Goal: Connect with others: Connect with others

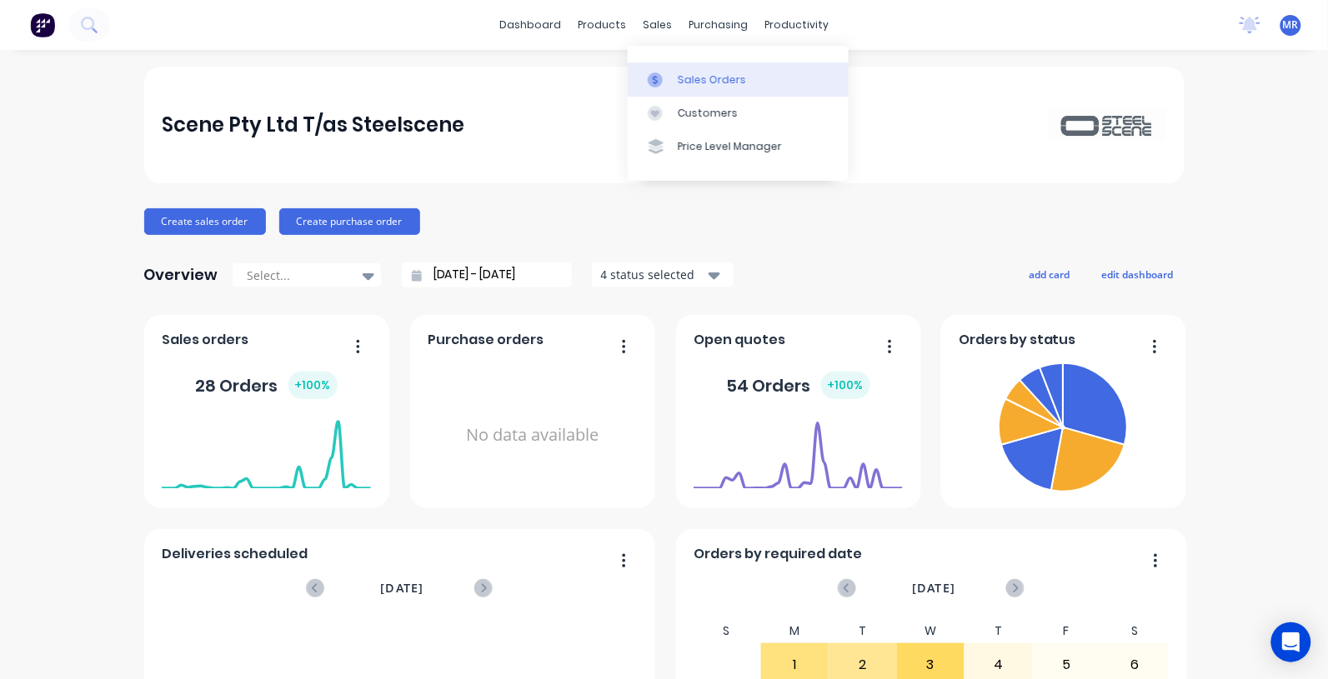
click at [693, 80] on div "Sales Orders" at bounding box center [712, 80] width 68 height 15
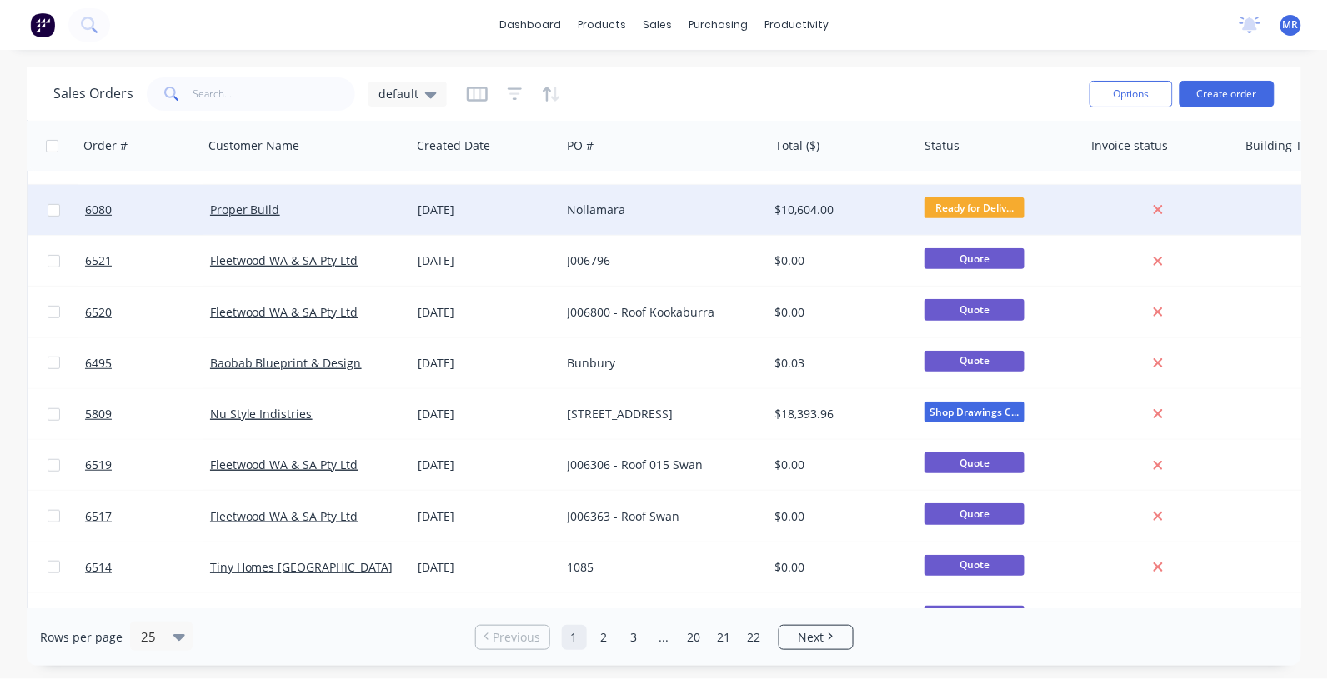
scroll to position [208, 0]
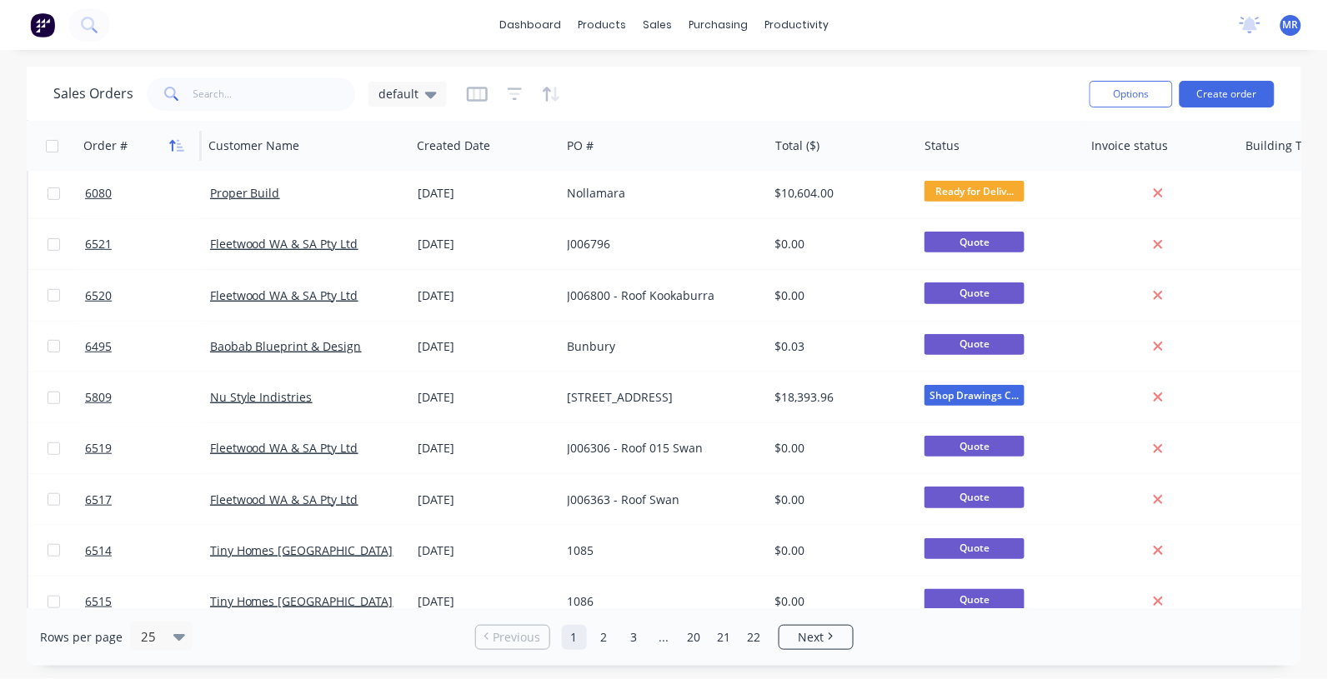
click at [173, 147] on icon "button" at bounding box center [173, 146] width 6 height 12
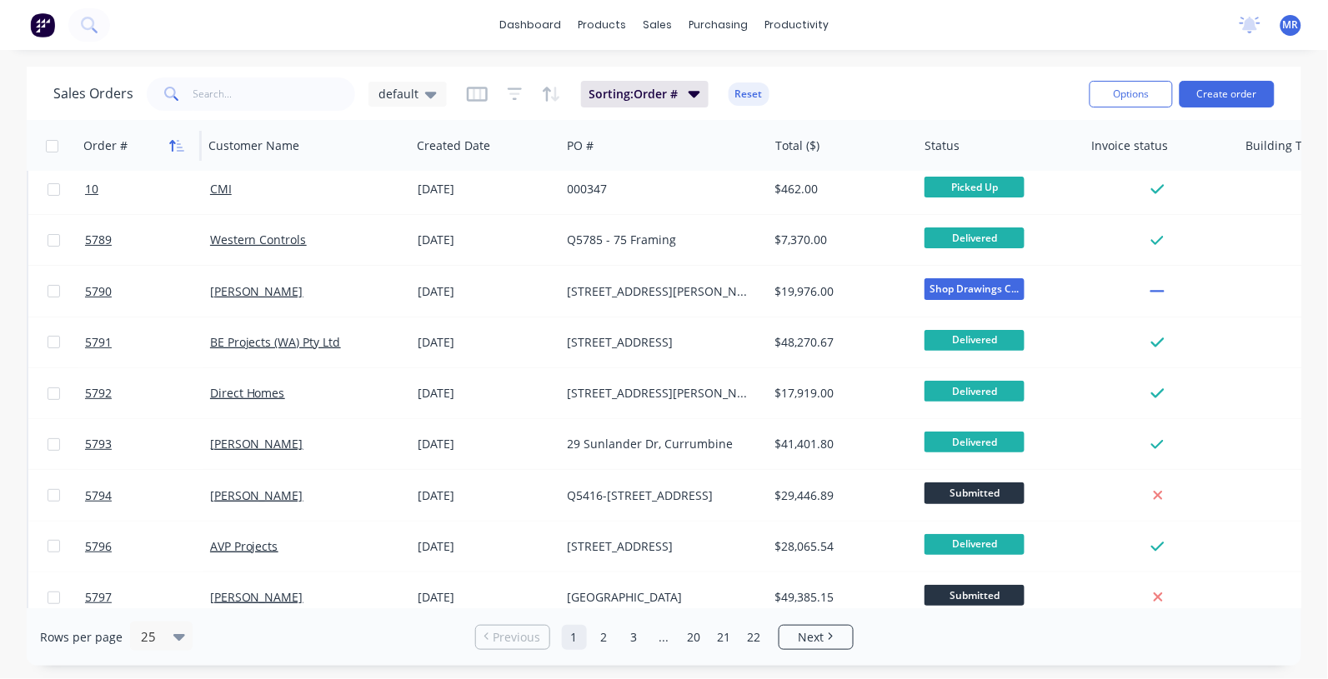
scroll to position [0, 0]
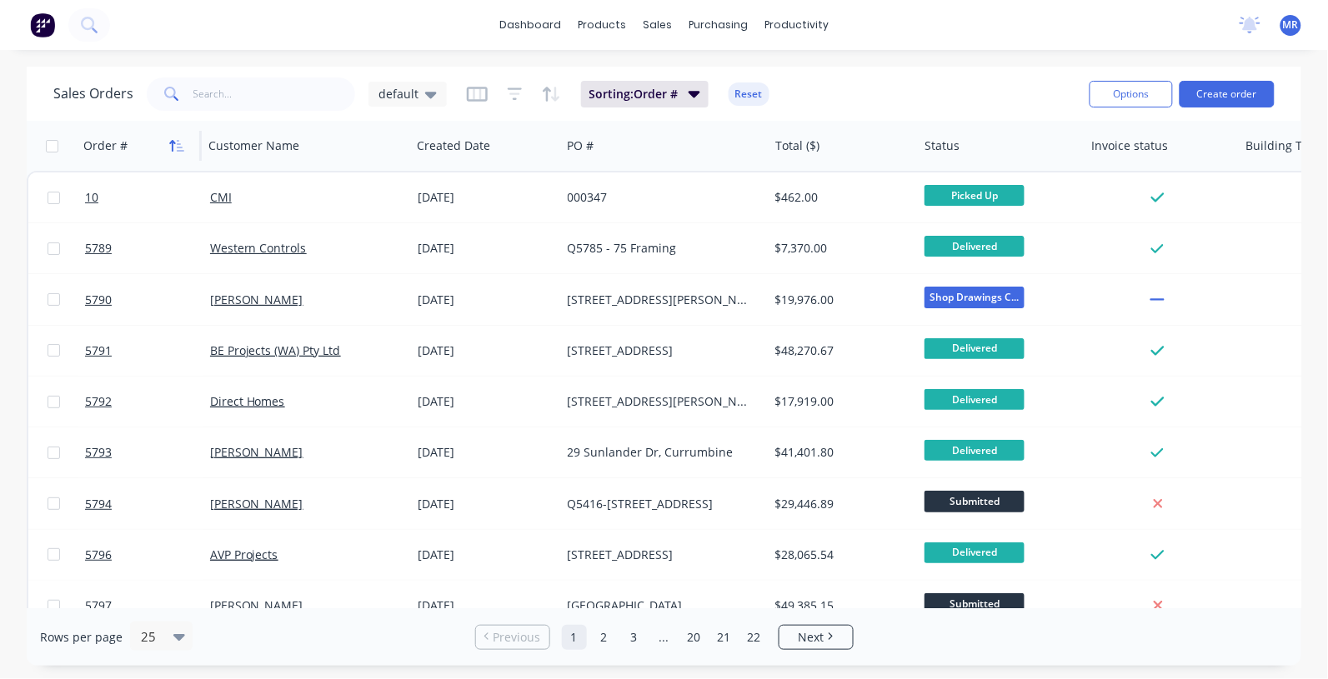
click at [176, 139] on icon "button" at bounding box center [176, 145] width 15 height 13
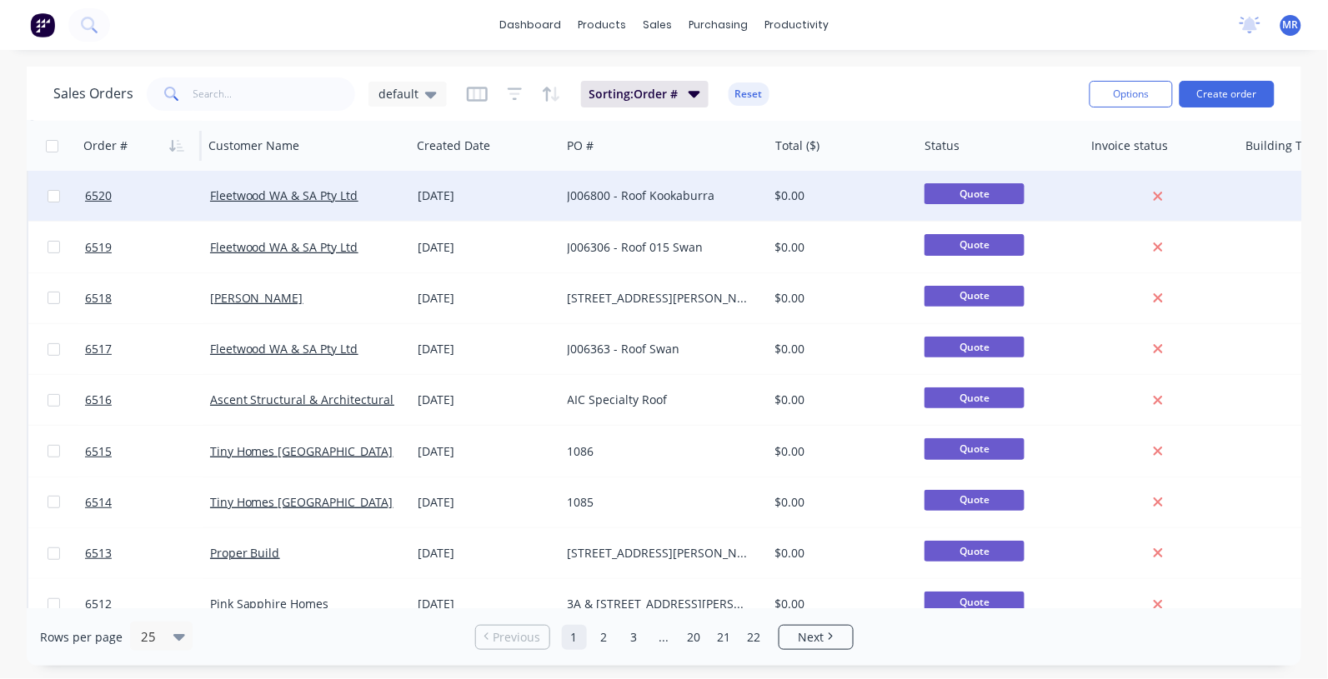
scroll to position [104, 0]
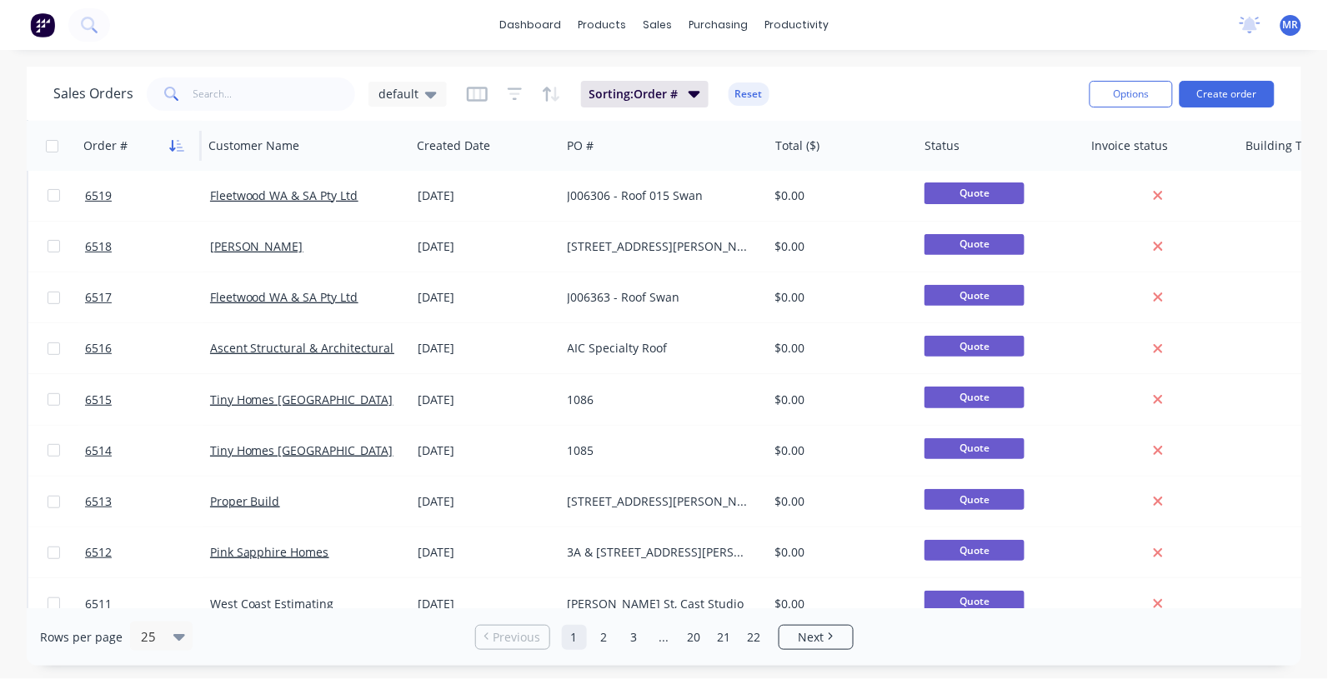
click at [181, 147] on icon "button" at bounding box center [181, 146] width 8 height 12
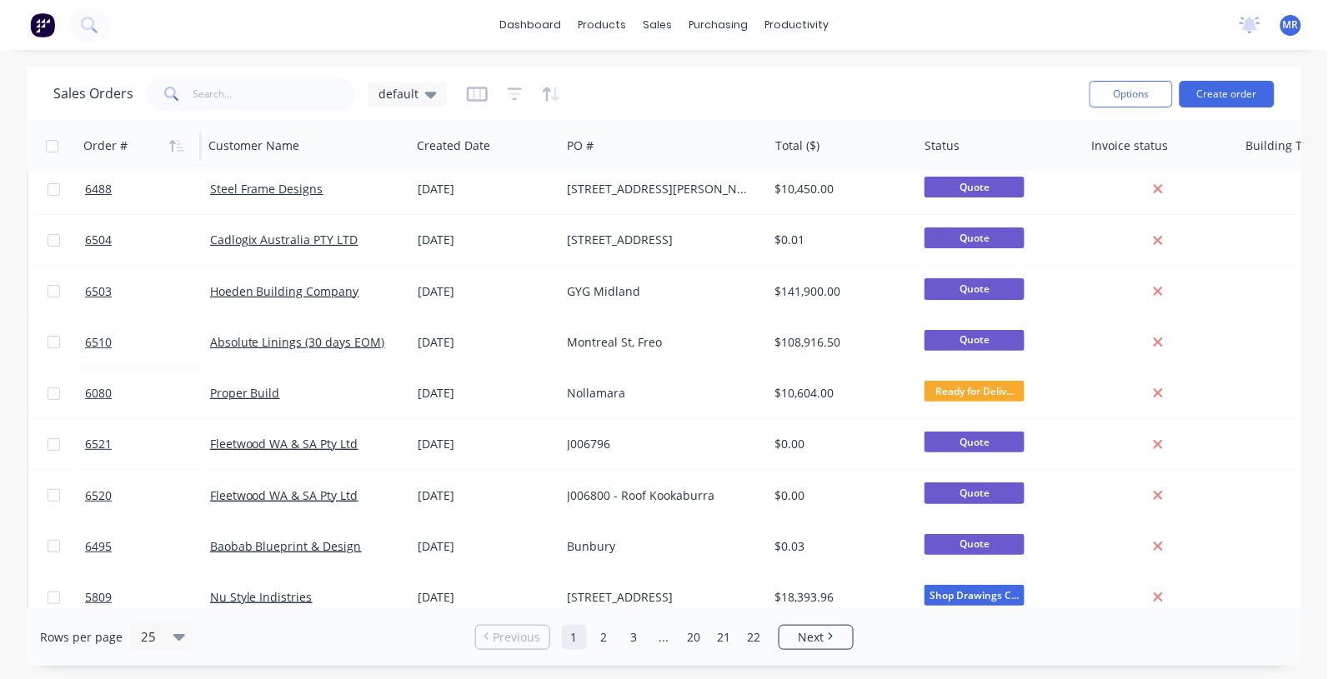
scroll to position [0, 0]
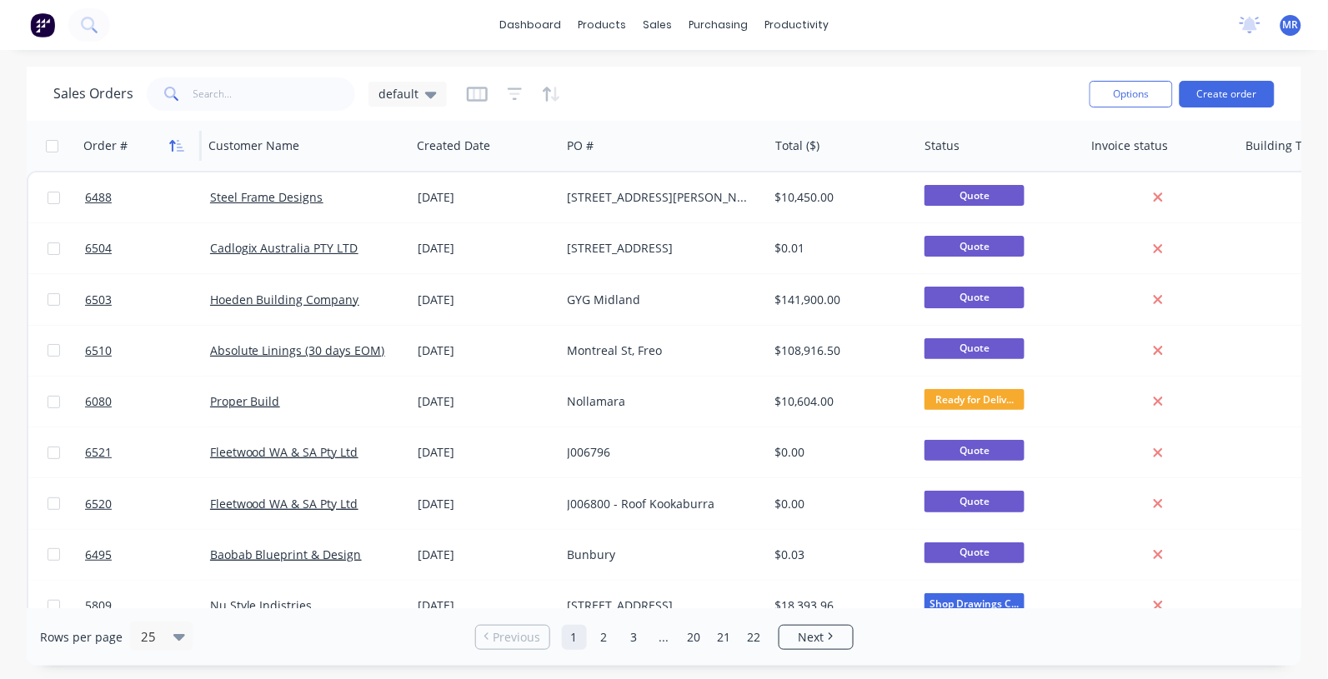
click at [172, 136] on button "button" at bounding box center [176, 145] width 25 height 25
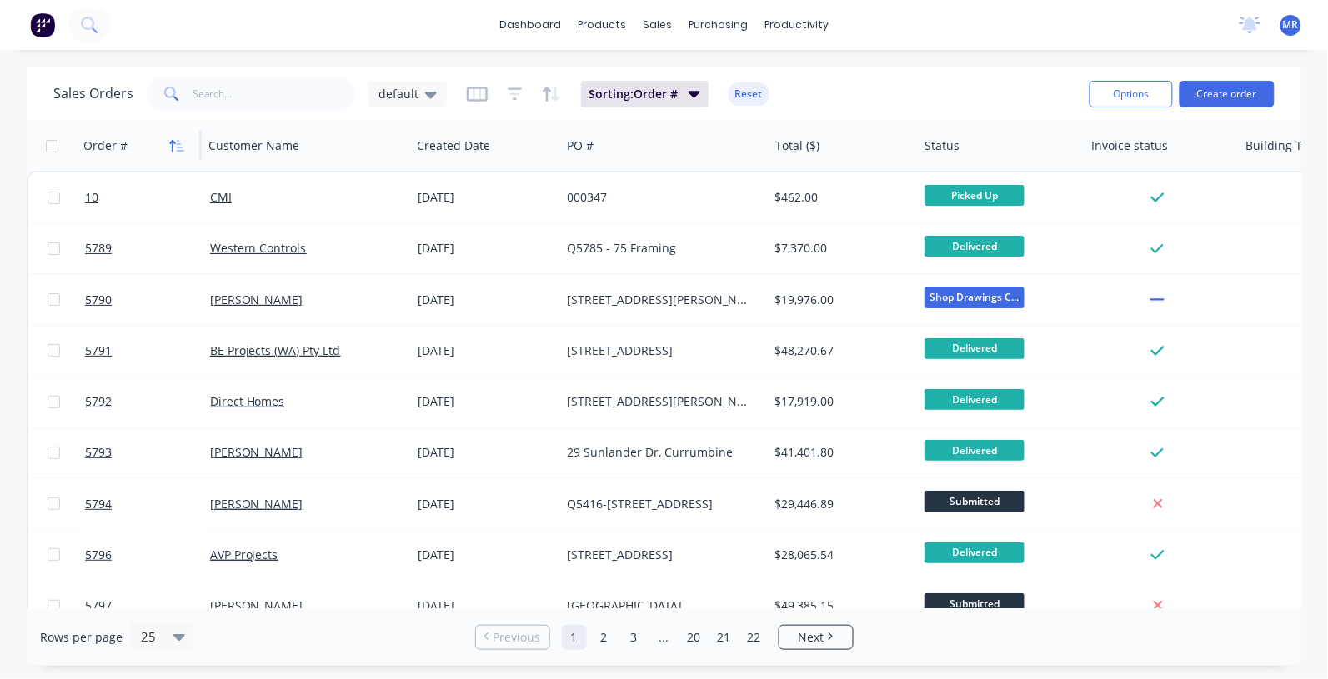
click at [173, 144] on icon "button" at bounding box center [176, 145] width 15 height 13
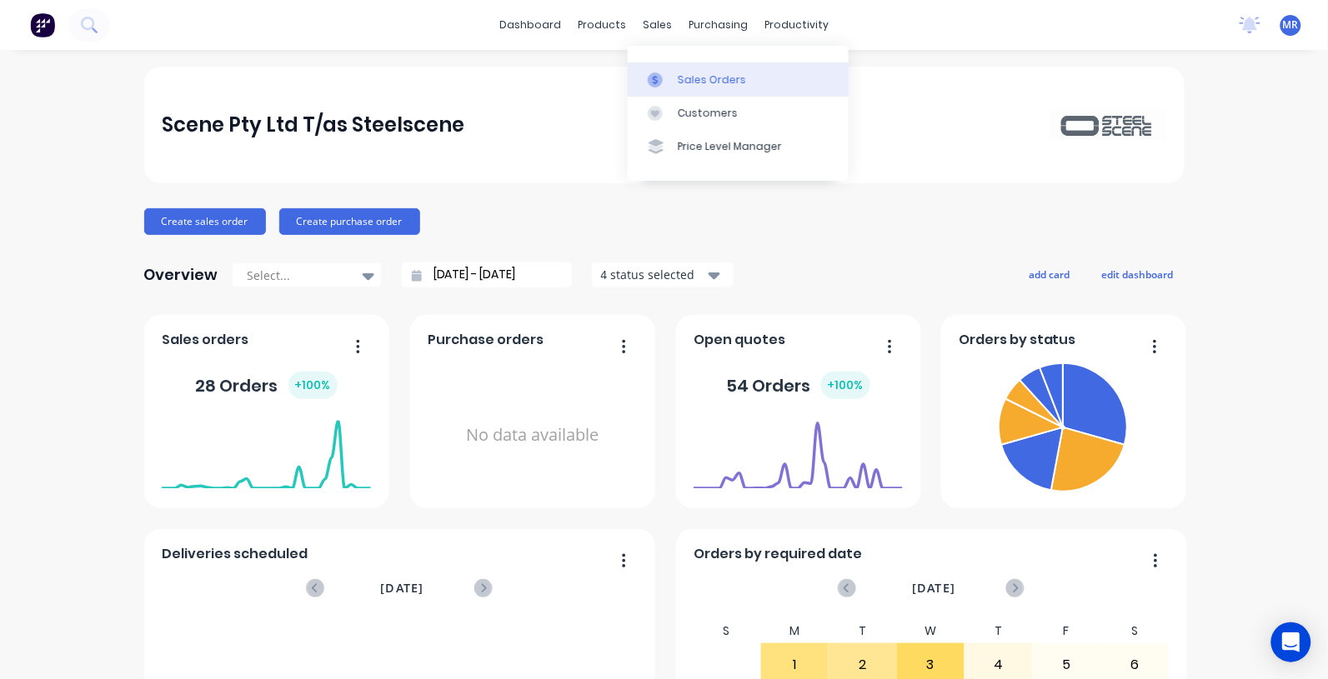
click at [704, 78] on div "Sales Orders" at bounding box center [712, 80] width 68 height 15
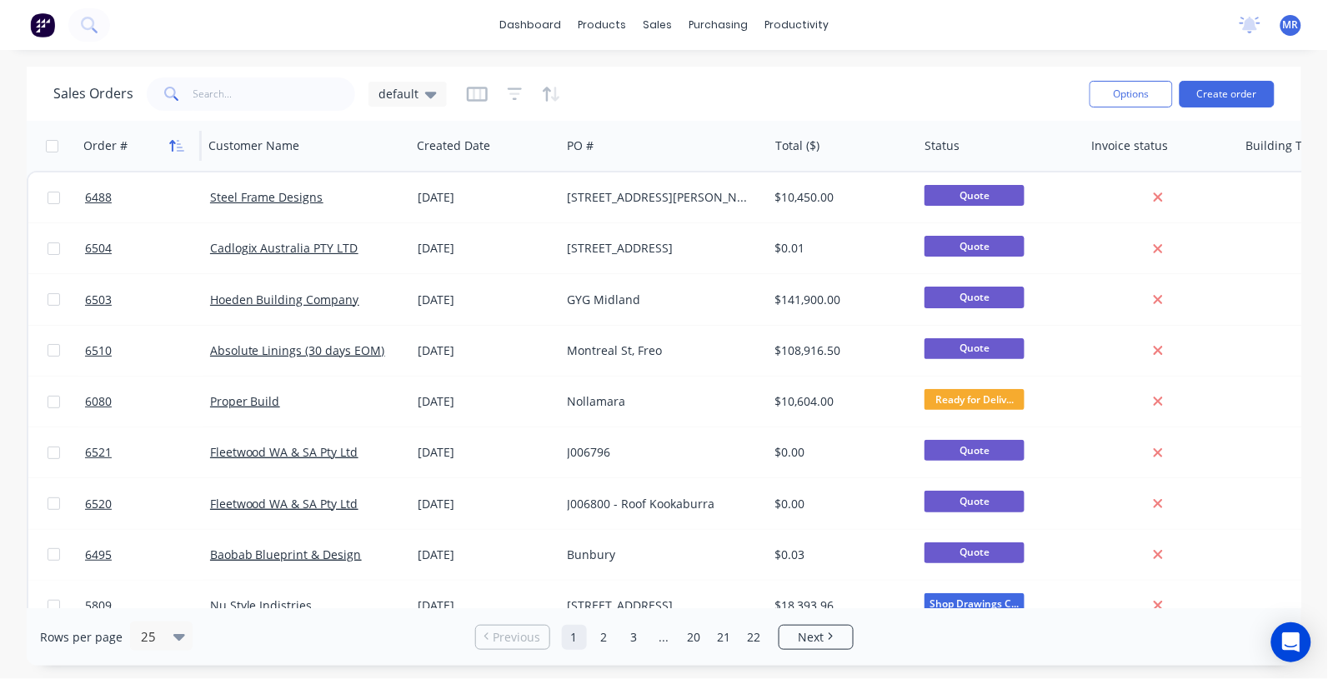
click at [169, 151] on icon "button" at bounding box center [176, 145] width 15 height 13
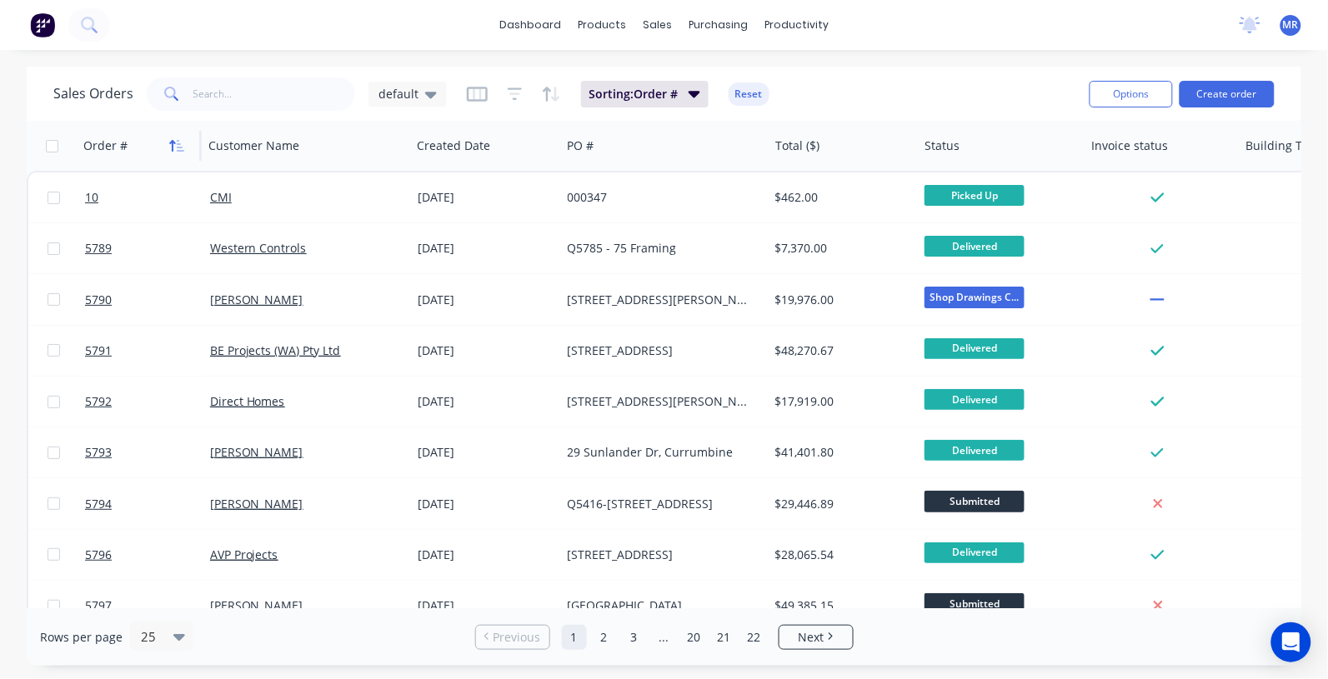
click at [176, 143] on icon "button" at bounding box center [176, 145] width 15 height 13
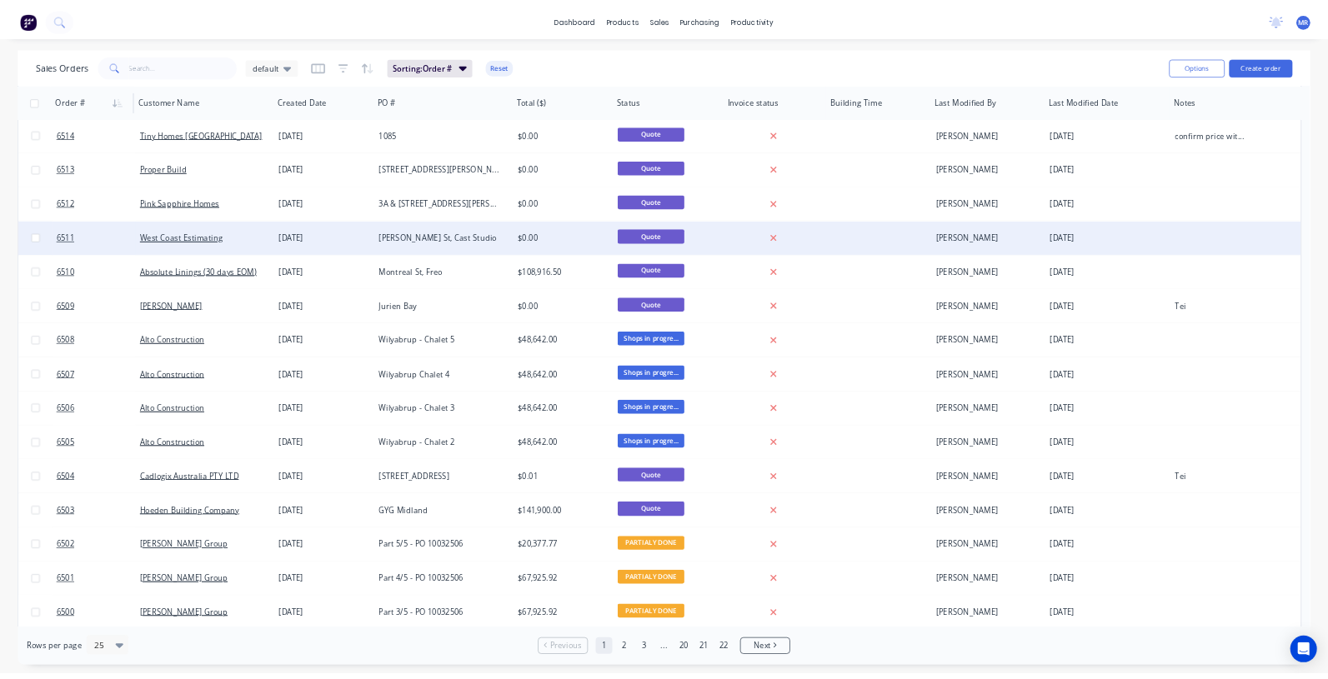
scroll to position [313, 0]
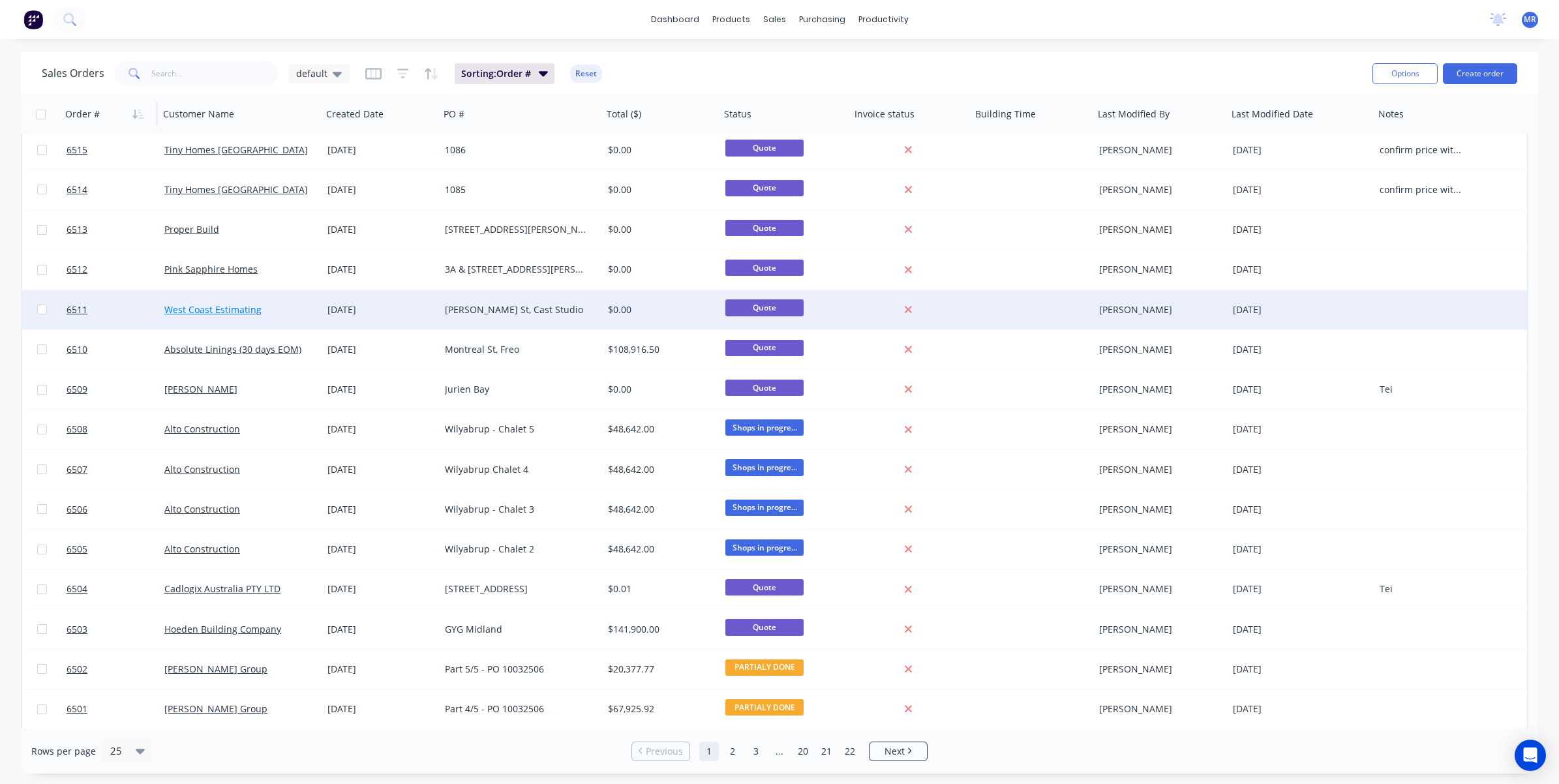
click at [226, 311] on link "West Coast Estimating" at bounding box center [213, 310] width 97 height 13
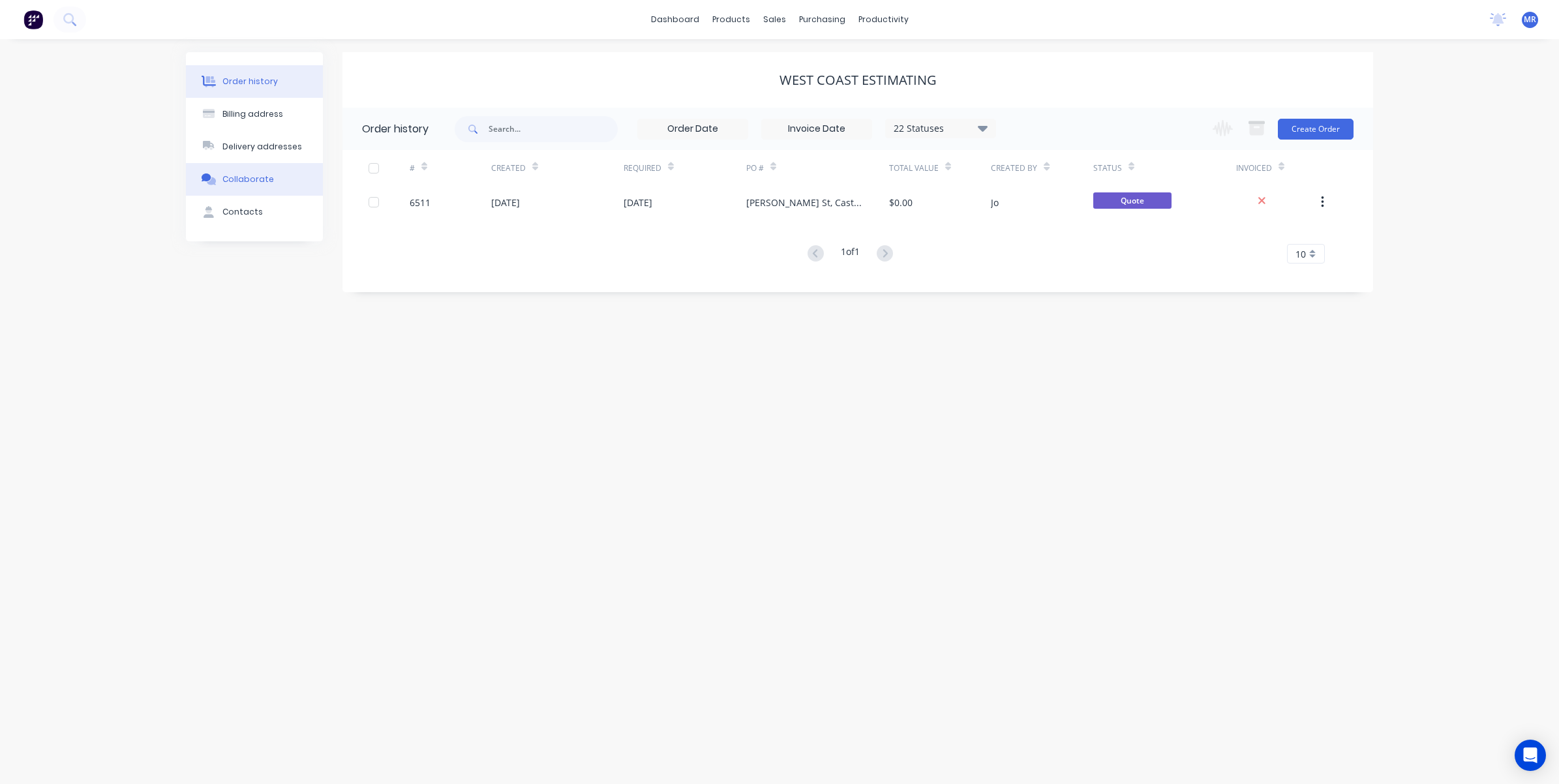
click at [243, 179] on div "Collaborate" at bounding box center [248, 179] width 52 height 12
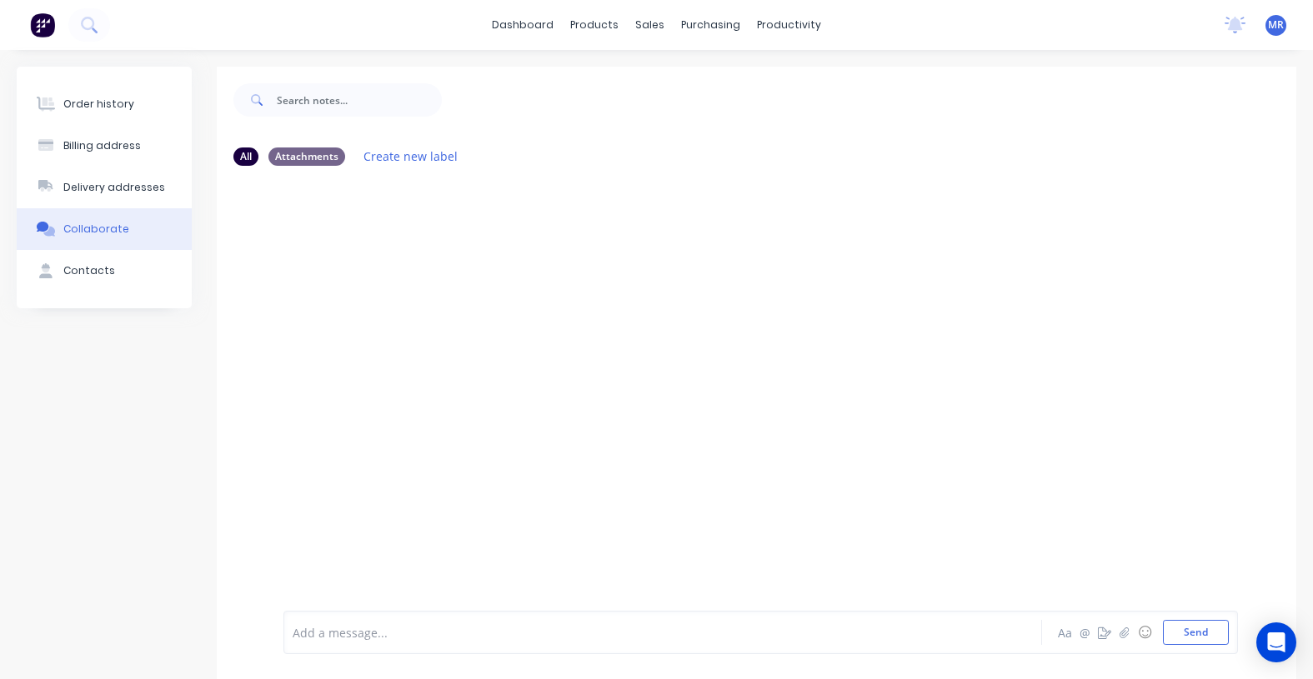
click at [704, 384] on div at bounding box center [756, 393] width 1079 height 428
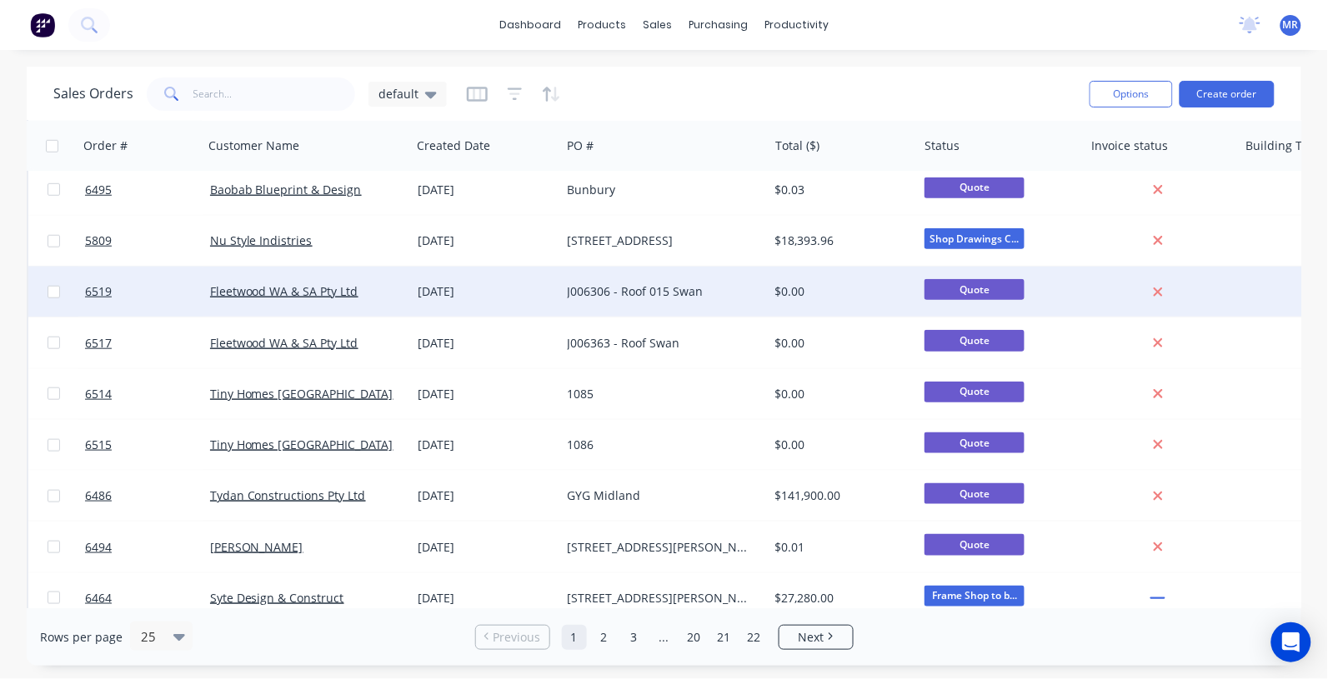
scroll to position [417, 0]
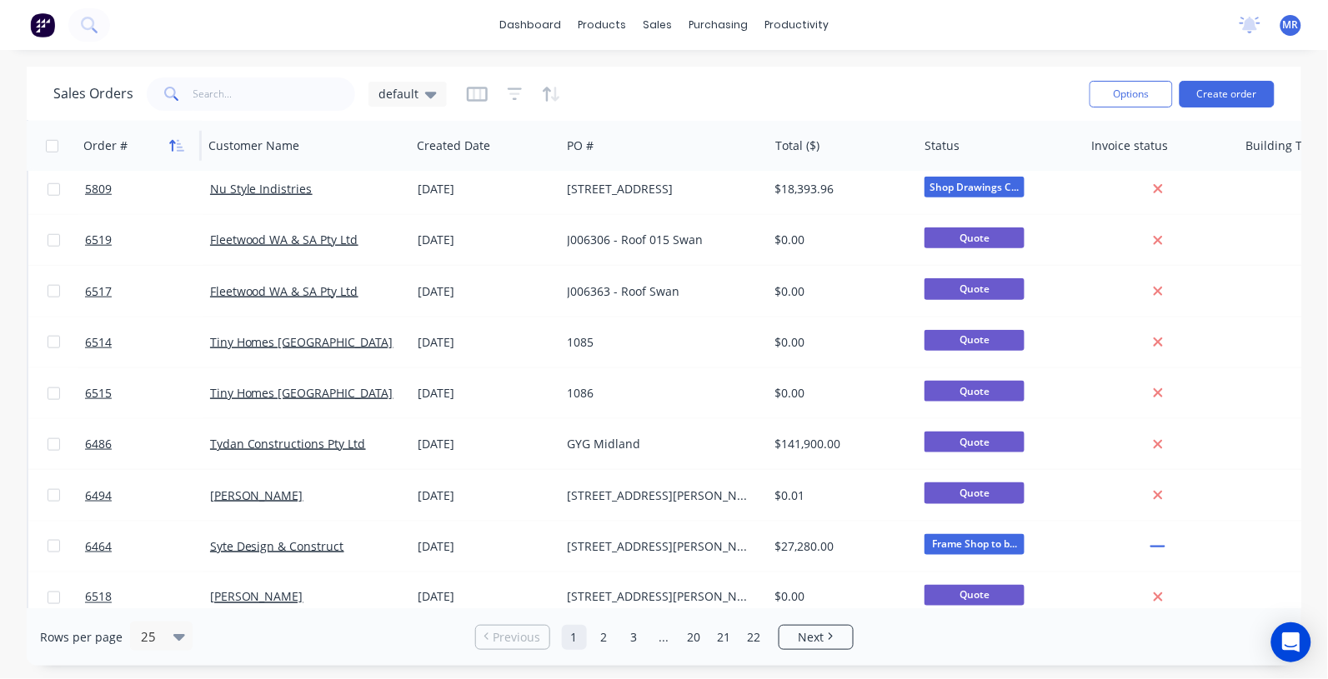
click at [186, 152] on button "button" at bounding box center [176, 145] width 25 height 25
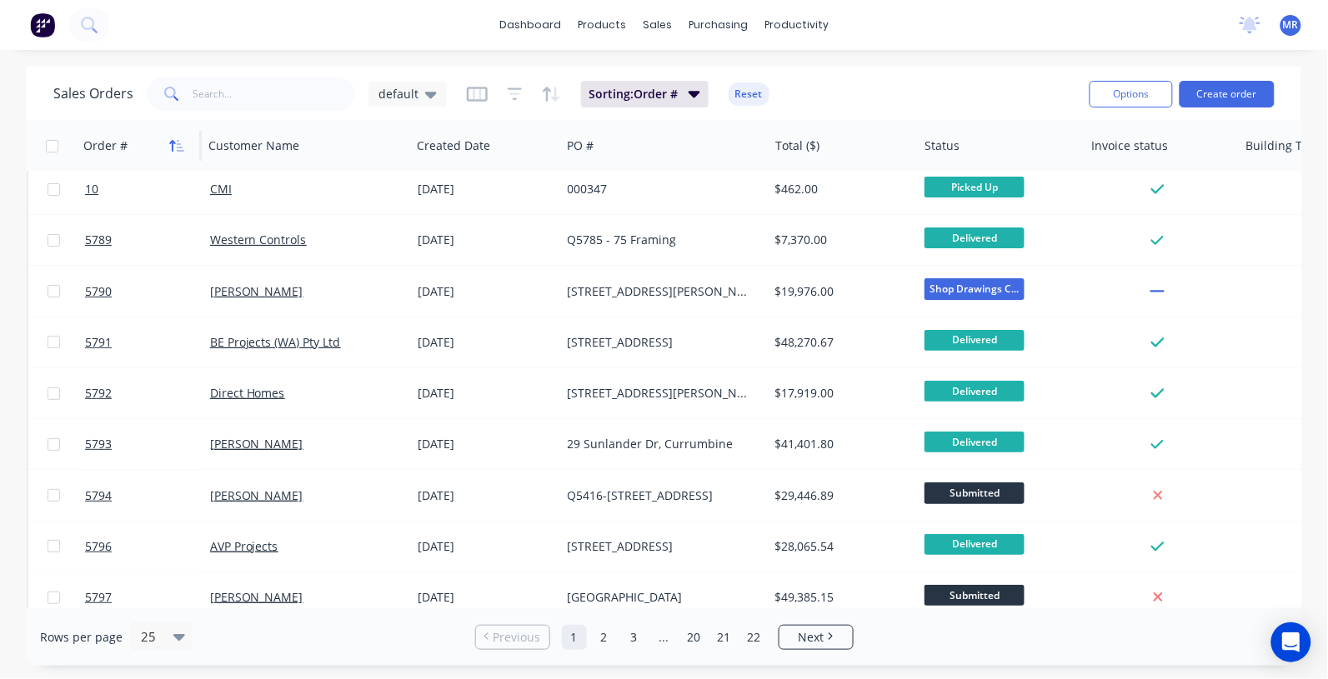
scroll to position [0, 0]
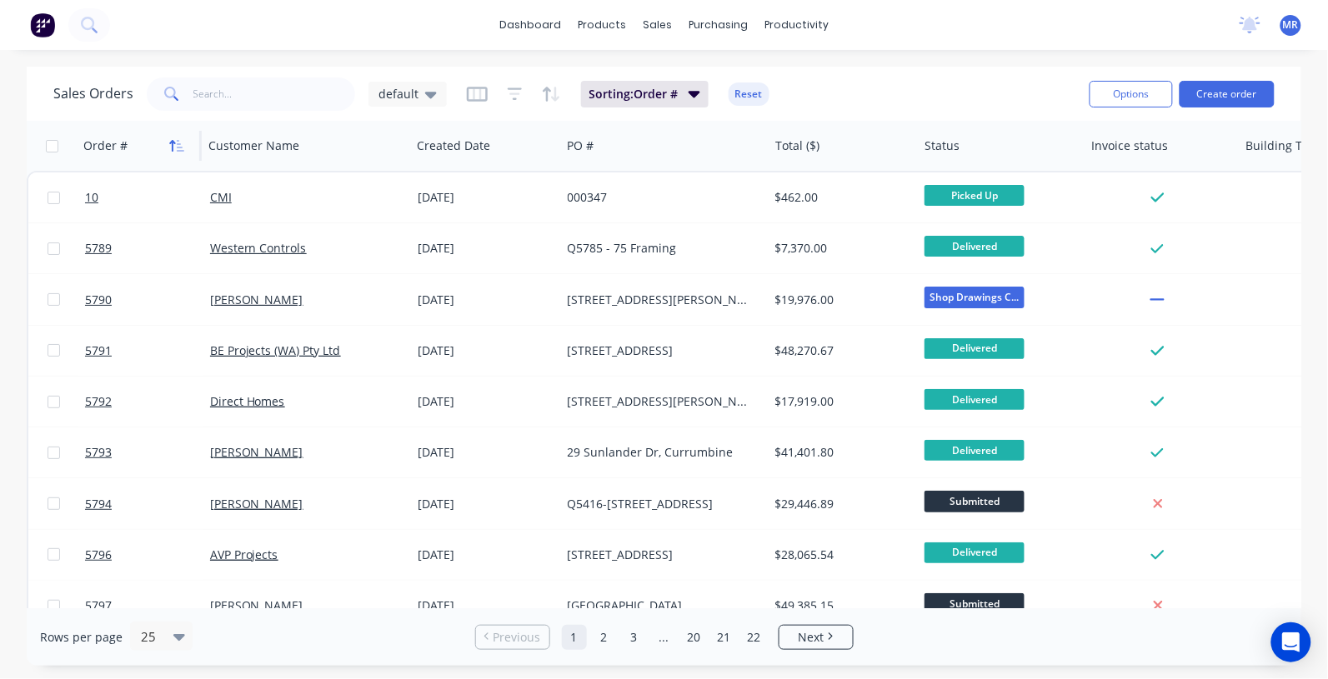
click at [182, 143] on icon "button" at bounding box center [176, 145] width 15 height 13
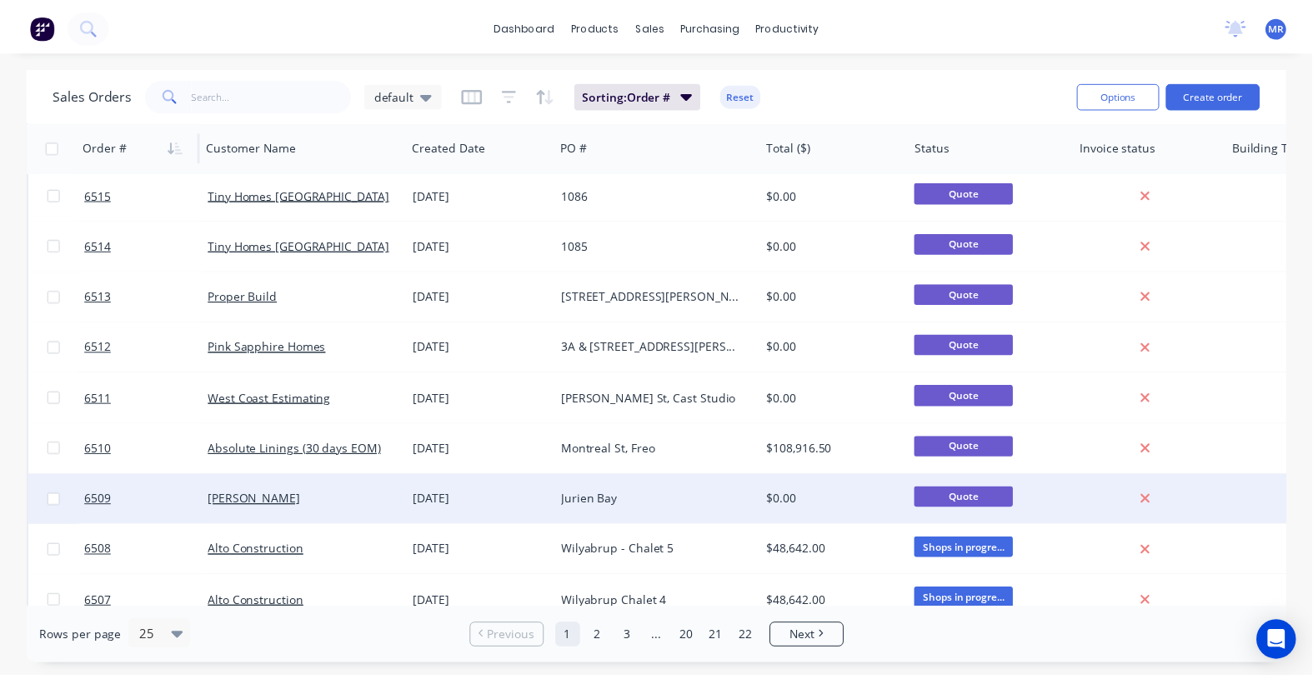
scroll to position [313, 0]
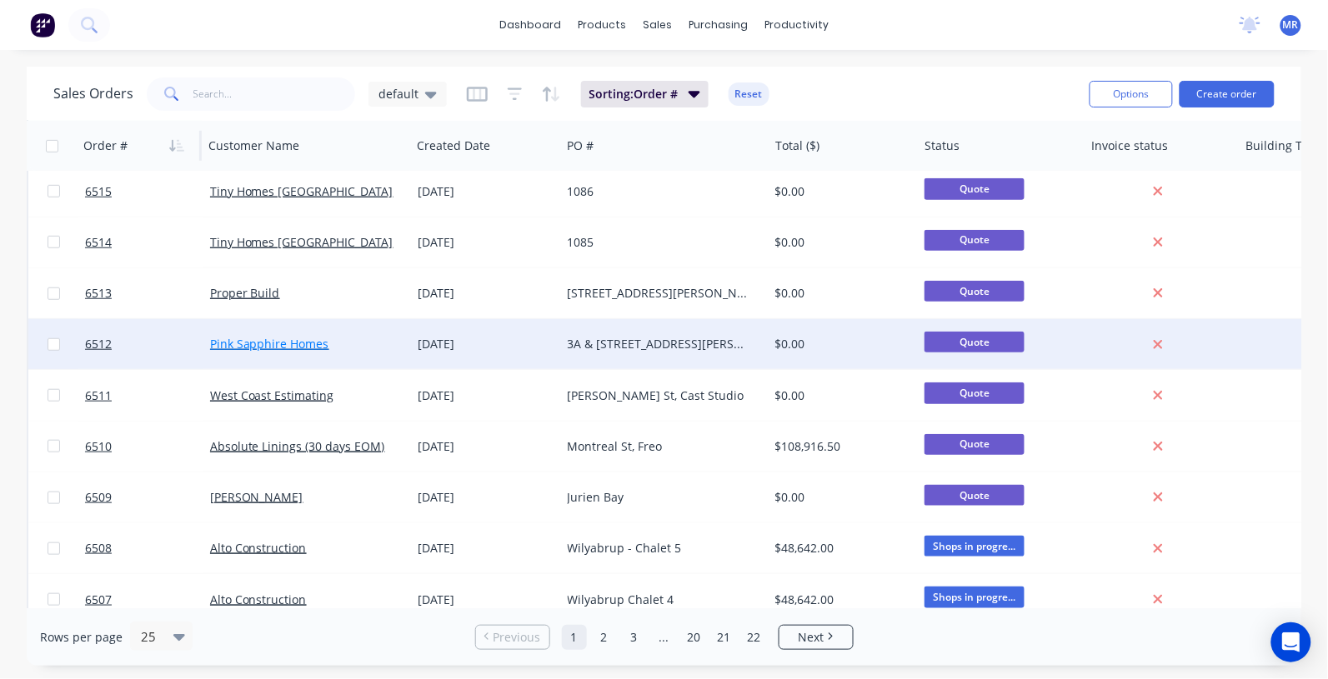
click at [265, 348] on link "Pink Sapphire Homes" at bounding box center [269, 344] width 119 height 16
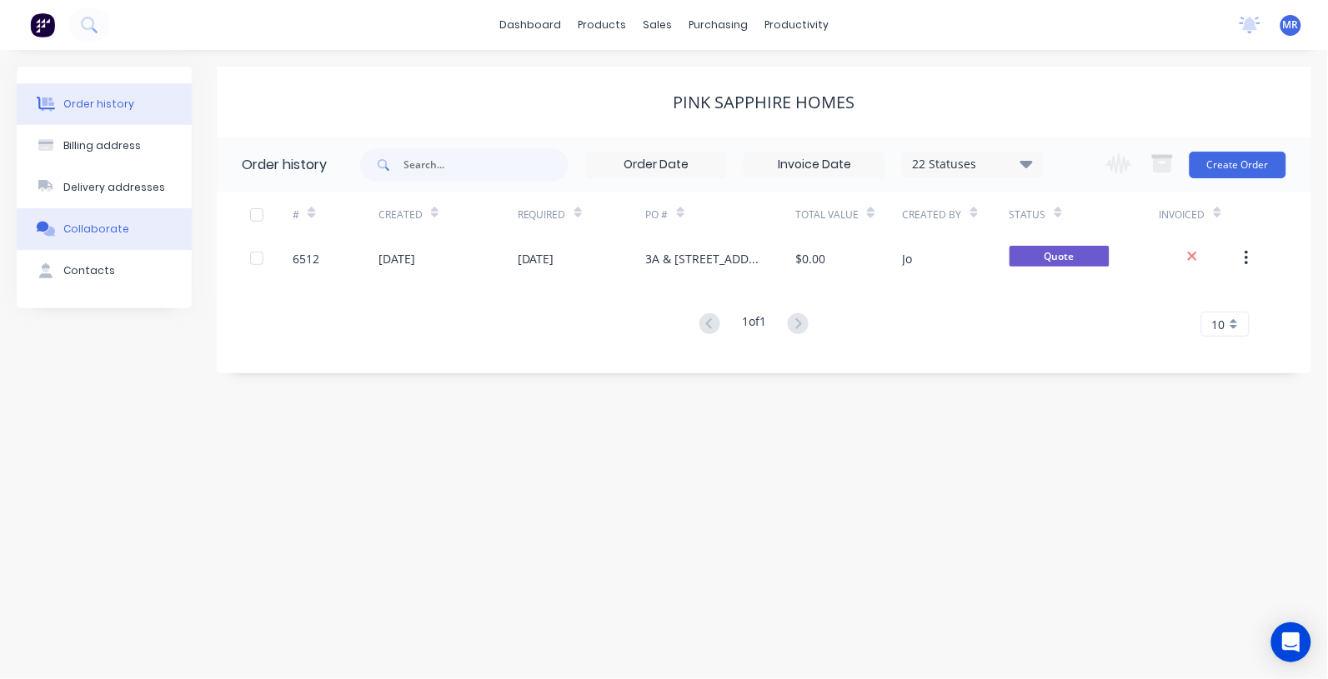
click at [80, 231] on div "Collaborate" at bounding box center [96, 229] width 66 height 15
